Goal: Transaction & Acquisition: Book appointment/travel/reservation

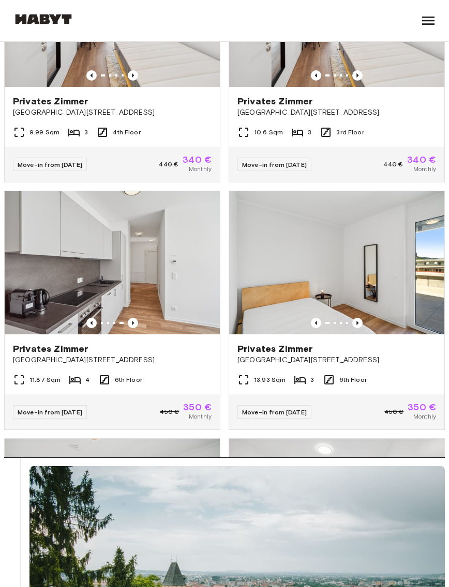
scroll to position [270, 0]
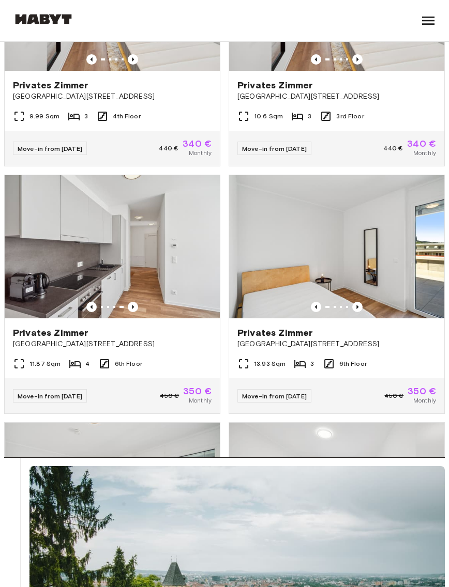
click at [390, 250] on img at bounding box center [336, 246] width 215 height 143
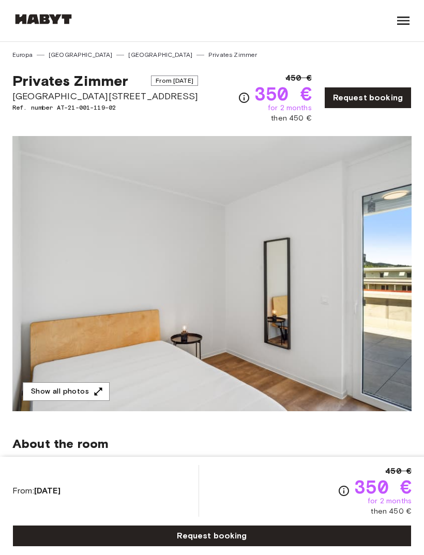
click at [101, 394] on icon "button" at bounding box center [98, 391] width 10 height 10
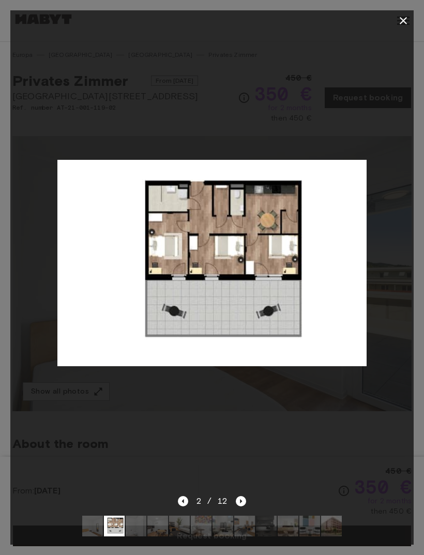
click at [233, 412] on div at bounding box center [211, 263] width 403 height 464
click at [356, 393] on div at bounding box center [211, 263] width 403 height 464
click at [400, 19] on icon "button" at bounding box center [403, 20] width 12 height 12
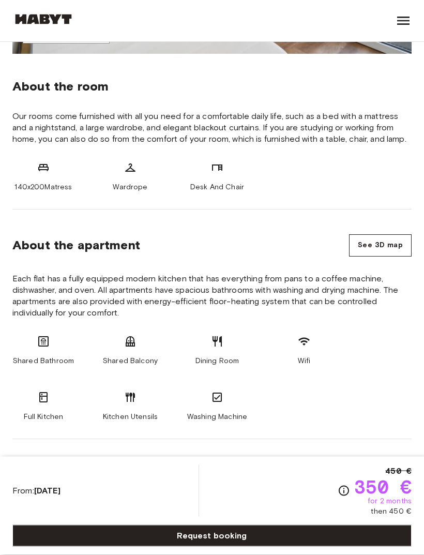
scroll to position [357, 0]
